Goal: Information Seeking & Learning: Check status

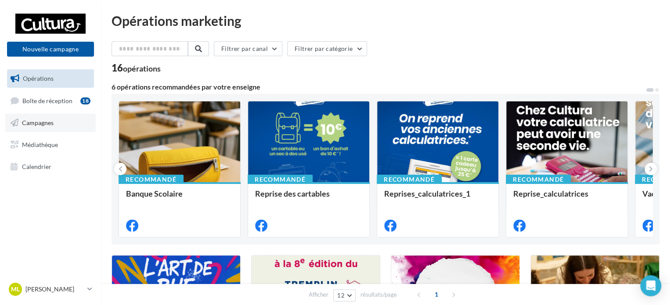
click at [64, 122] on link "Campagnes" at bounding box center [50, 123] width 90 height 18
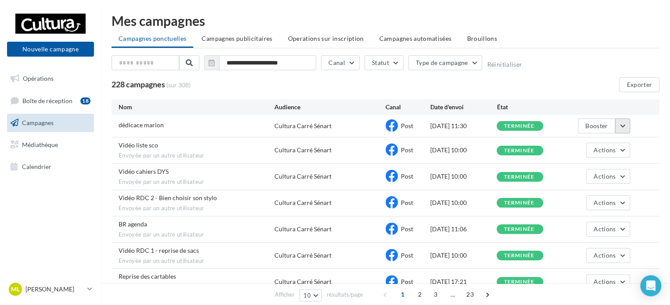
drag, startPoint x: 604, startPoint y: 124, endPoint x: 616, endPoint y: 129, distance: 13.1
drag, startPoint x: 616, startPoint y: 129, endPoint x: 645, endPoint y: 125, distance: 28.8
drag, startPoint x: 645, startPoint y: 125, endPoint x: 425, endPoint y: 158, distance: 222.1
click at [425, 158] on div "Vidéo liste sco Envoyée par un autre utilisateur Cultura Carré Sénart Post 14/0…" at bounding box center [386, 150] width 548 height 26
click at [595, 131] on button "Booster" at bounding box center [596, 126] width 37 height 15
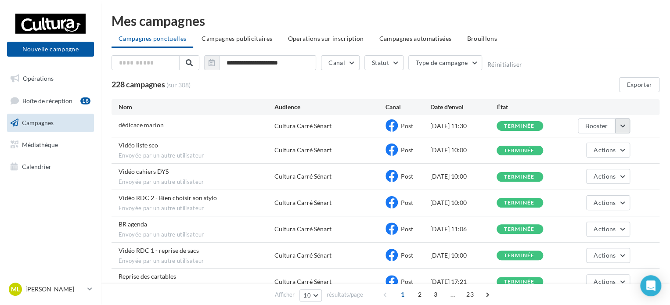
click at [622, 129] on button "button" at bounding box center [622, 126] width 15 height 15
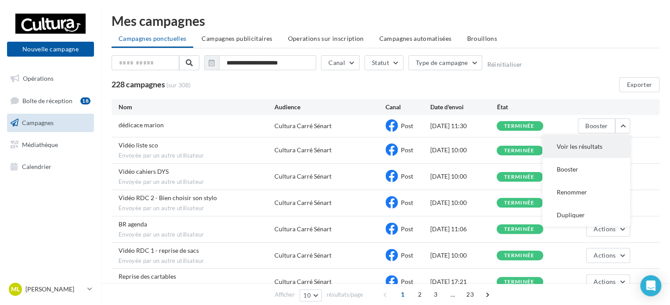
click at [605, 147] on button "Voir les résultats" at bounding box center [586, 146] width 88 height 23
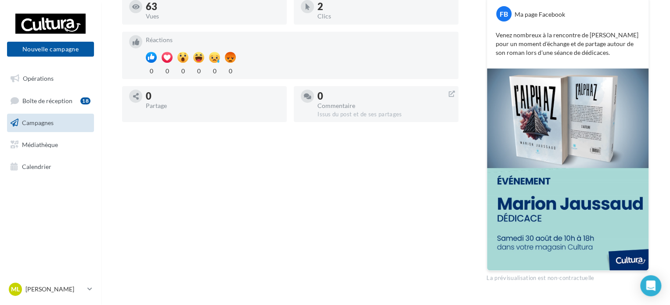
scroll to position [179, 0]
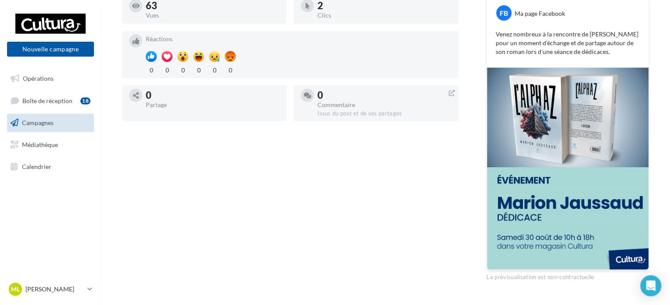
click at [529, 176] on img at bounding box center [568, 169] width 162 height 202
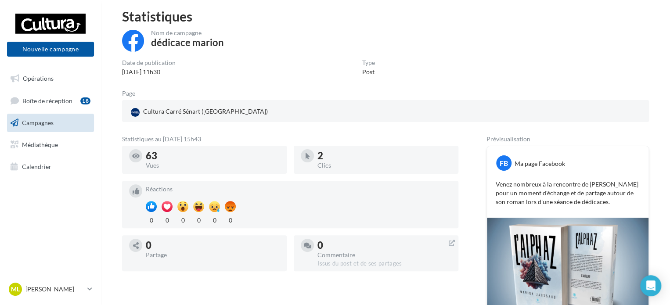
scroll to position [28, 0]
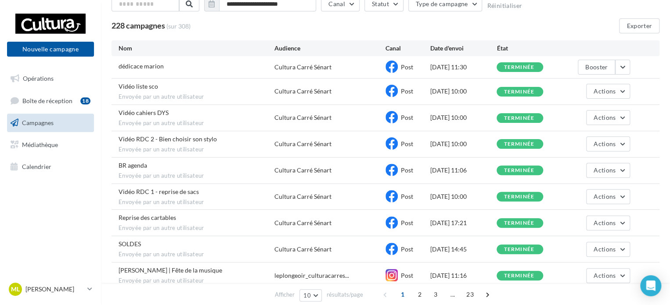
scroll to position [129, 0]
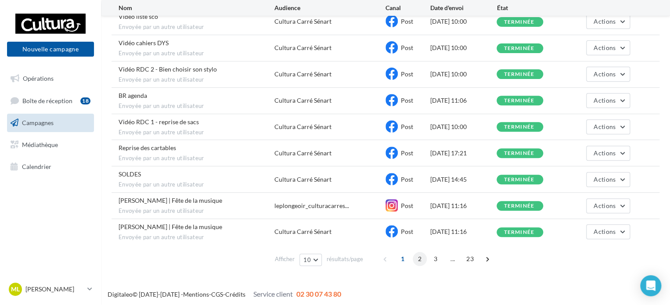
click at [420, 255] on span "2" at bounding box center [420, 259] width 14 height 14
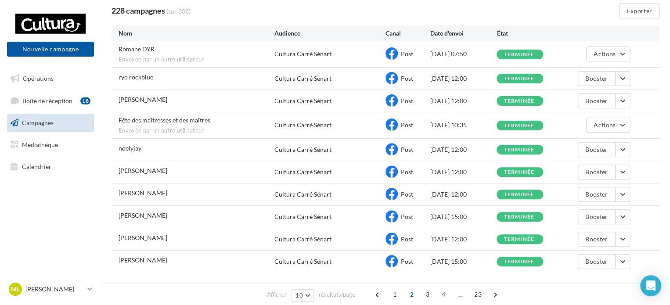
scroll to position [102, 0]
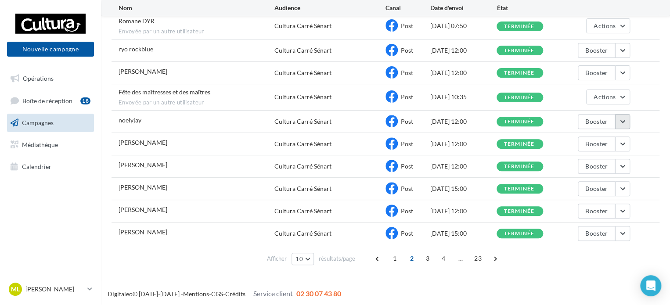
click at [625, 116] on button "button" at bounding box center [622, 121] width 15 height 15
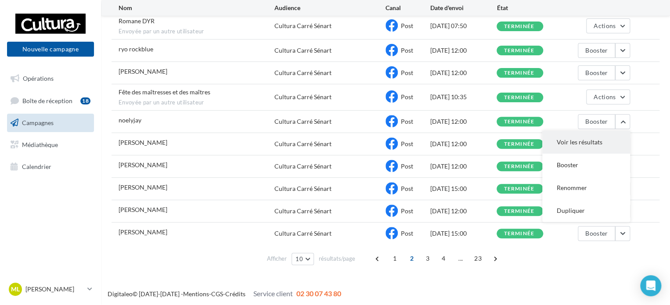
click at [588, 138] on button "Voir les résultats" at bounding box center [586, 142] width 88 height 23
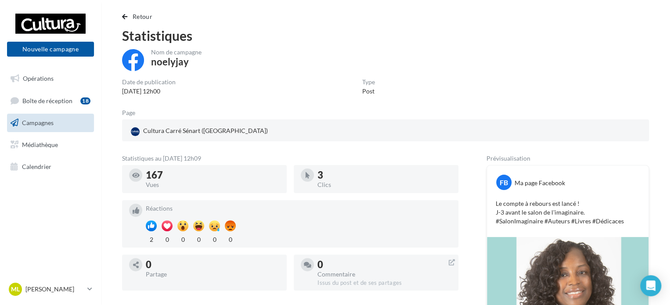
scroll to position [9, 0]
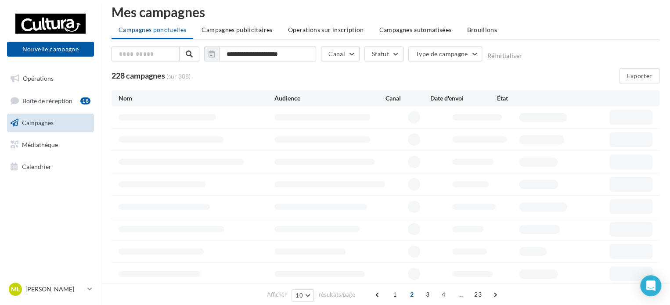
scroll to position [74, 0]
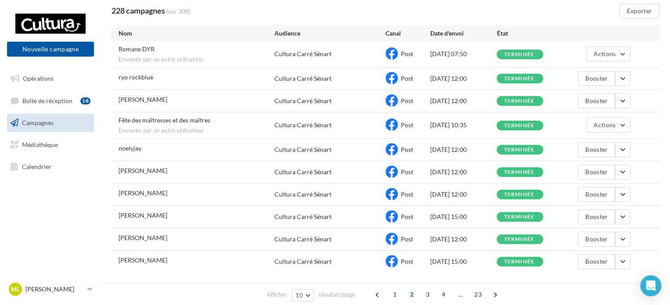
click at [612, 133] on div "Fête des maîtresses et des maîtres Envoyée par un autre utilisateur Cultura Car…" at bounding box center [386, 125] width 548 height 26
click at [599, 123] on span "Actions" at bounding box center [605, 124] width 22 height 7
click at [588, 137] on button "Voir les résultats" at bounding box center [586, 145] width 88 height 23
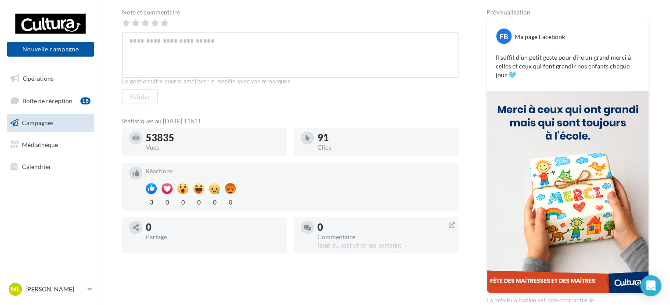
scroll to position [155, 0]
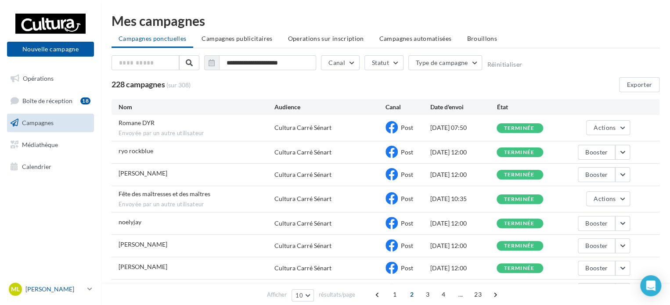
click at [86, 286] on link "ML Maelys LEDUC 00u9wkoemdnmn1sr9417" at bounding box center [50, 289] width 87 height 17
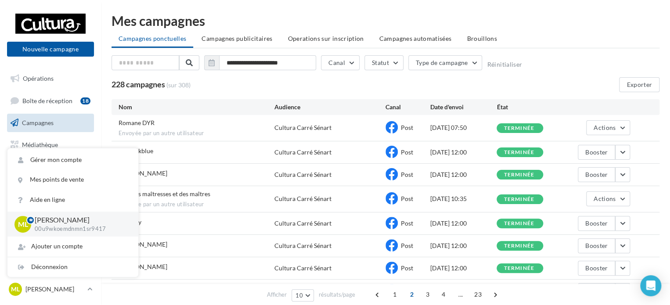
click at [560, 101] on div "Nom Audience Canal Date d'envoi État" at bounding box center [386, 107] width 548 height 16
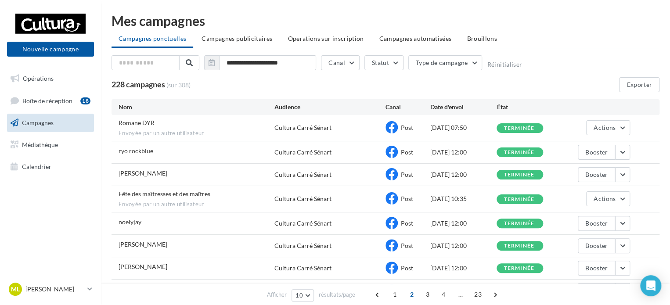
click at [624, 164] on div "pavilla aurélie Cultura Carré Sénart Post 12/06/2025 12:00 terminée Booster" at bounding box center [386, 175] width 548 height 22
click at [623, 130] on button "Actions" at bounding box center [608, 127] width 44 height 15
click at [654, 144] on div "ryo rockblue Cultura Carré Sénart Post 13/06/2025 12:00 terminée Booster" at bounding box center [386, 152] width 548 height 22
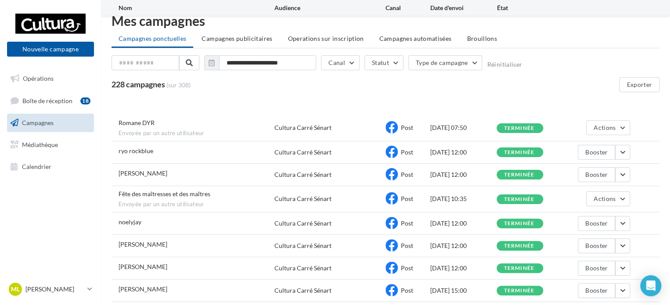
scroll to position [102, 0]
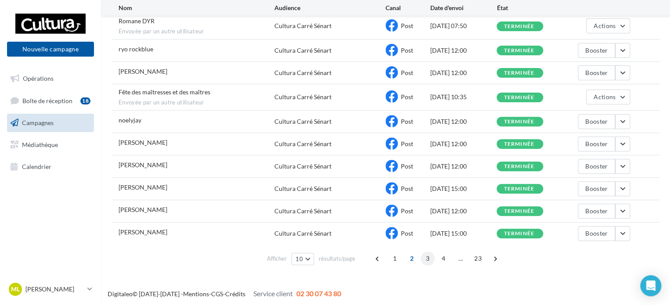
click at [430, 259] on span "3" at bounding box center [428, 259] width 14 height 14
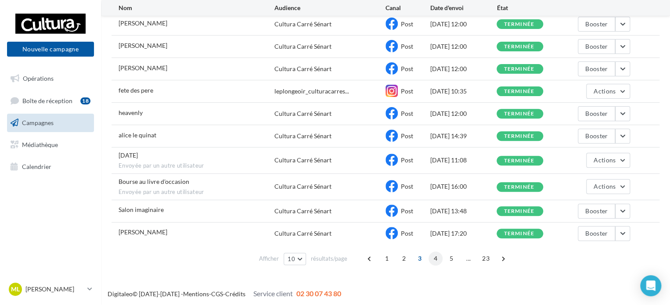
click at [434, 256] on span "4" at bounding box center [436, 259] width 14 height 14
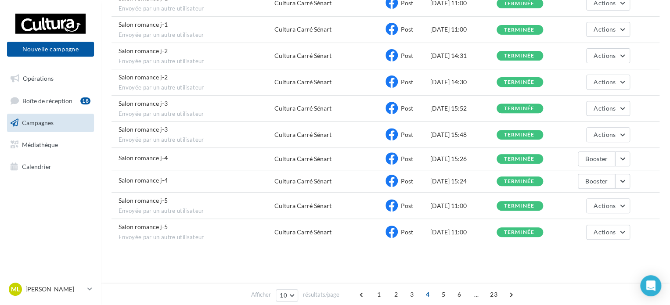
scroll to position [0, 0]
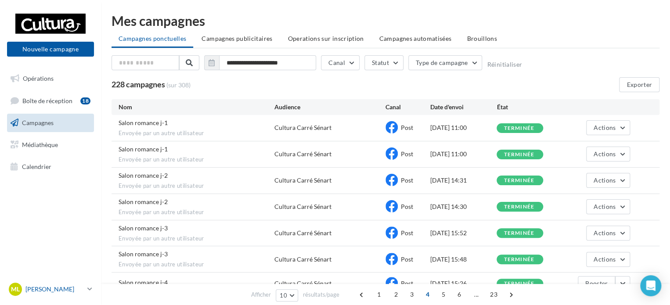
click at [61, 292] on p "[PERSON_NAME]" at bounding box center [54, 289] width 58 height 9
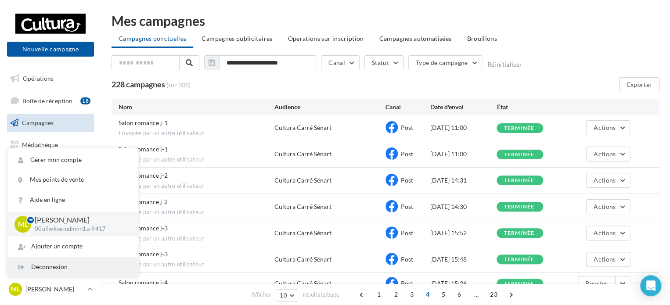
click at [54, 266] on div "Déconnexion" at bounding box center [72, 267] width 131 height 20
